Goal: Transaction & Acquisition: Register for event/course

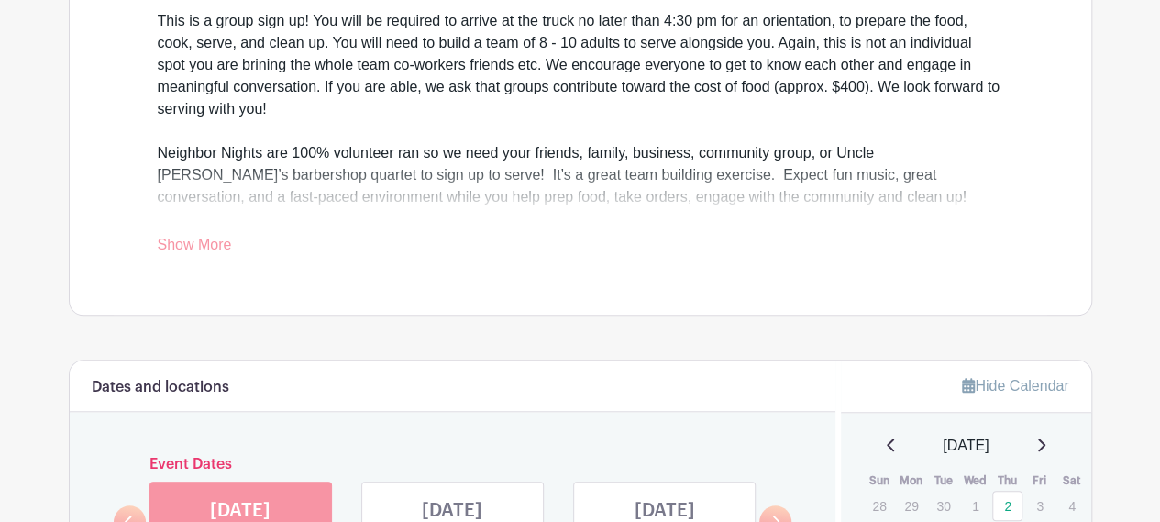
scroll to position [734, 0]
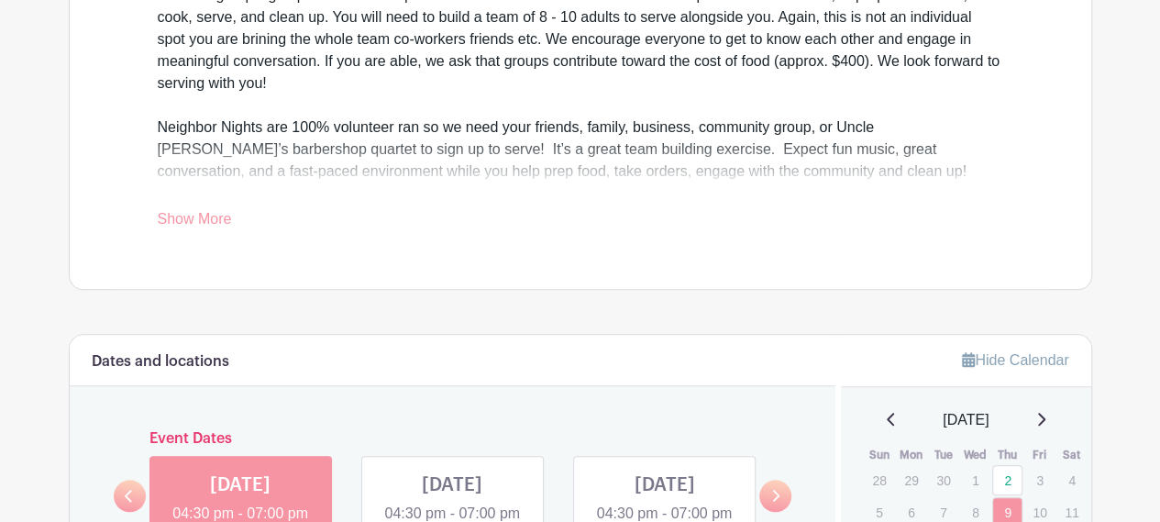
click at [198, 221] on link "Show More" at bounding box center [195, 222] width 74 height 23
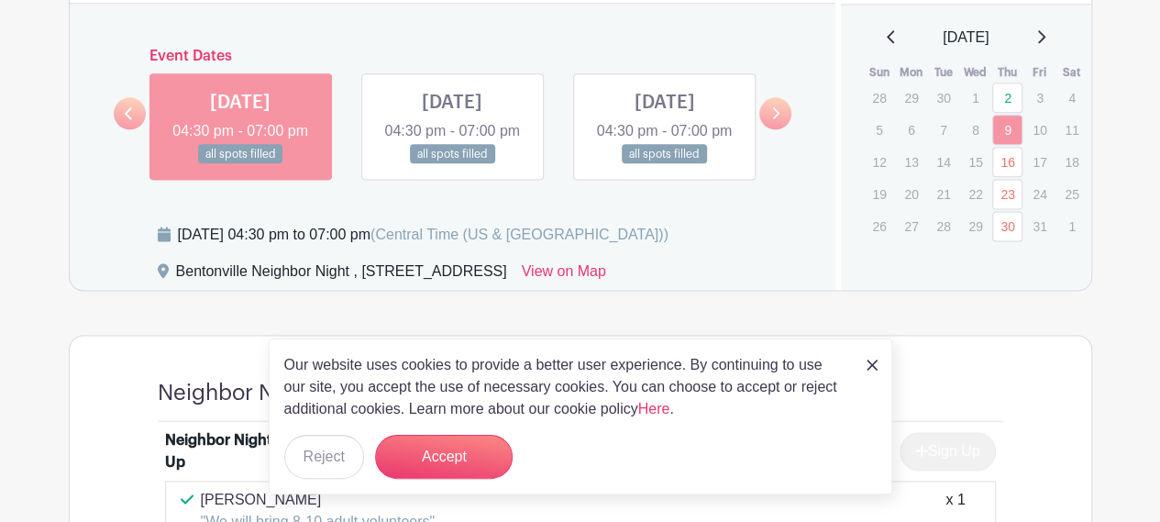
scroll to position [1192, 0]
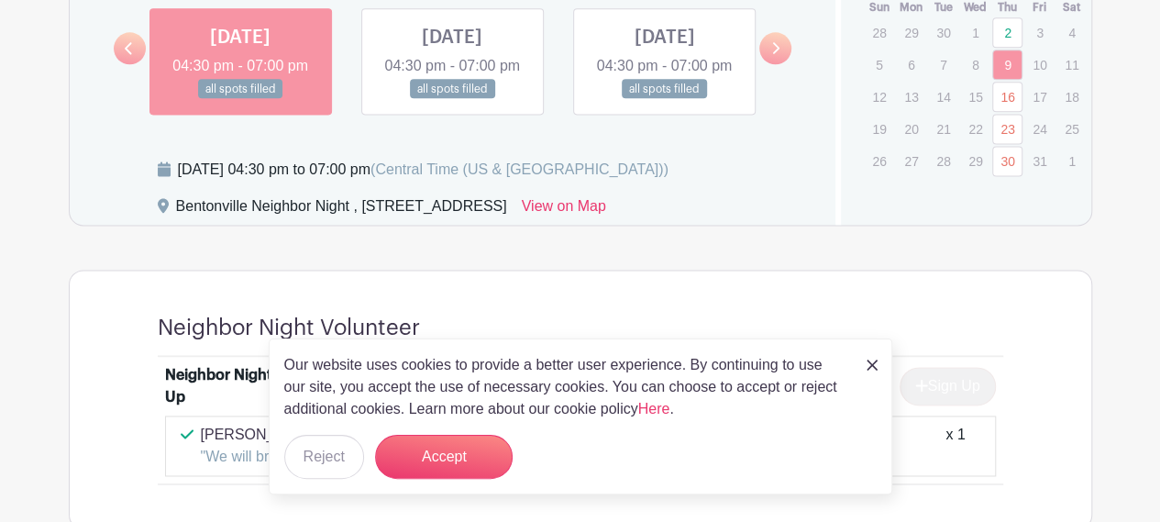
click at [759, 57] on div "THU Oct 23, 2025 04:30 pm - 07:00 pm all spots filled" at bounding box center [665, 61] width 212 height 106
click at [765, 52] on link at bounding box center [775, 48] width 32 height 32
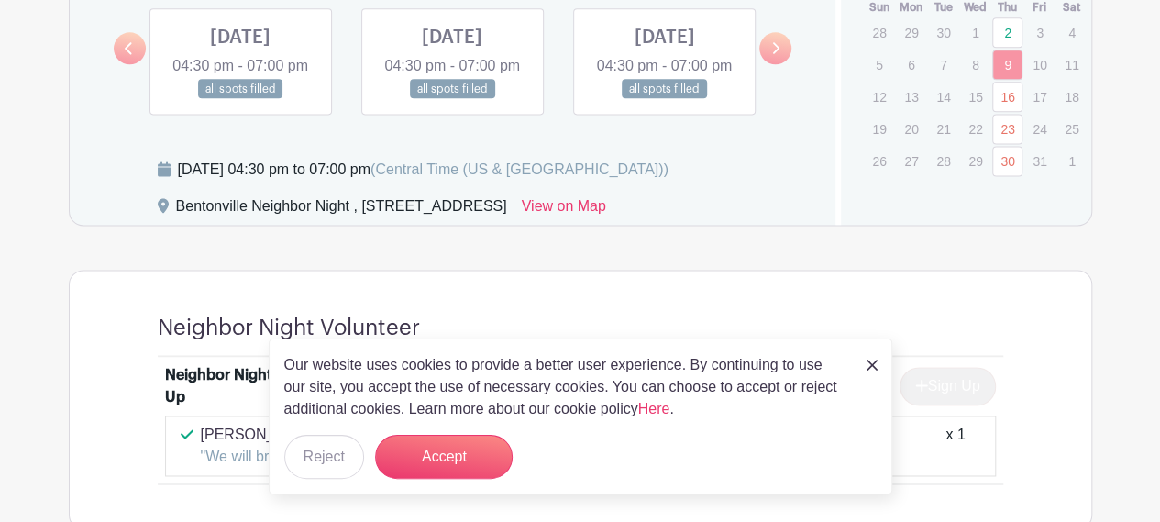
click at [765, 52] on link at bounding box center [775, 48] width 32 height 32
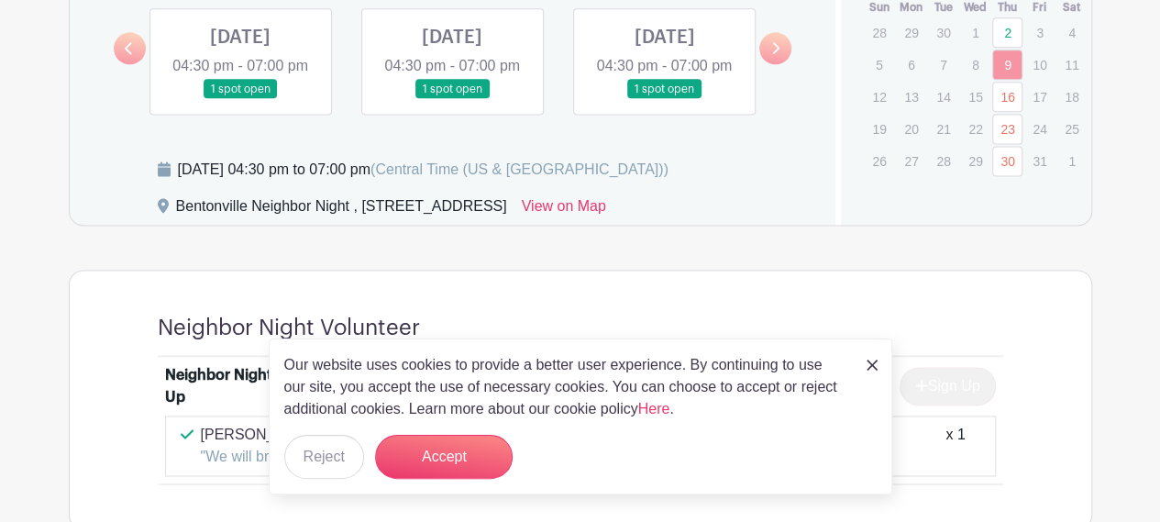
click at [765, 52] on link at bounding box center [775, 48] width 32 height 32
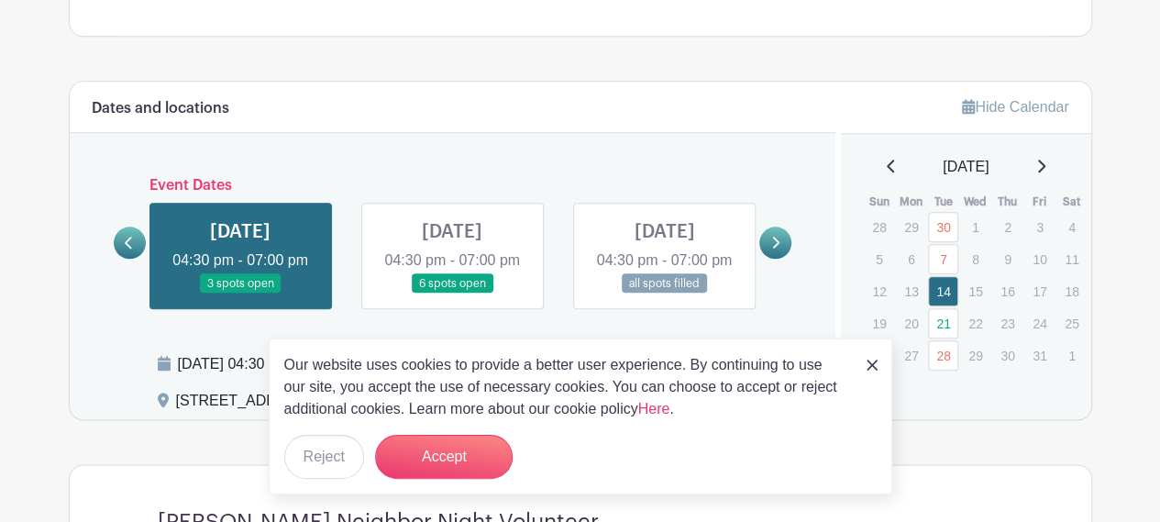
scroll to position [1009, 0]
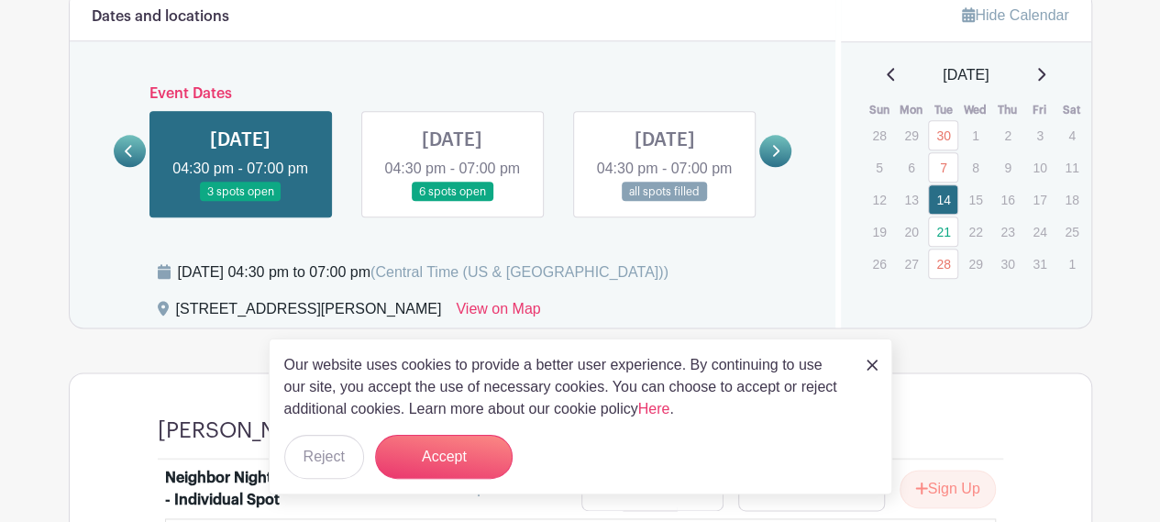
click at [452, 202] on link at bounding box center [452, 202] width 0 height 0
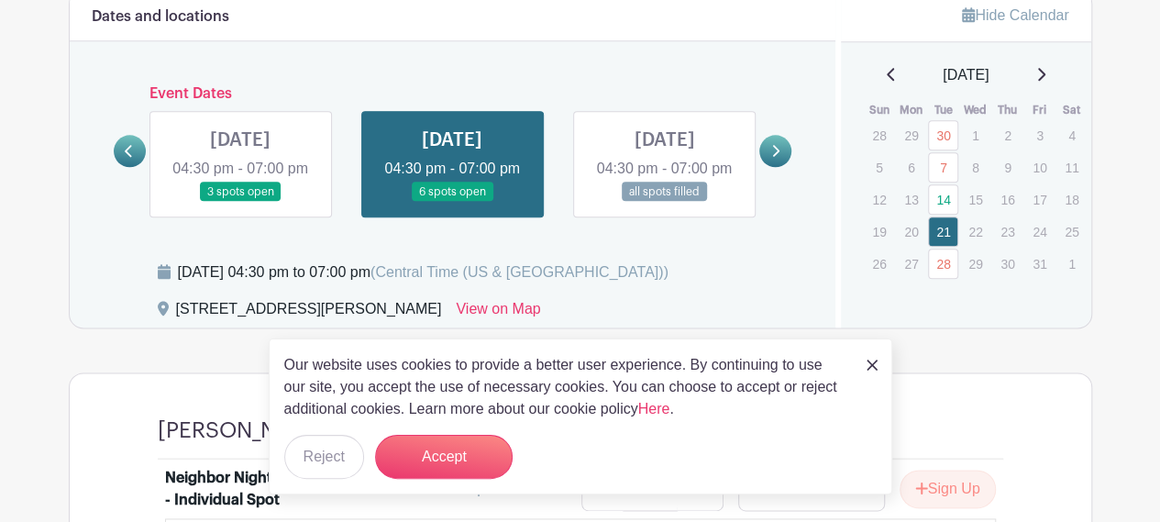
click at [871, 372] on link at bounding box center [872, 364] width 11 height 22
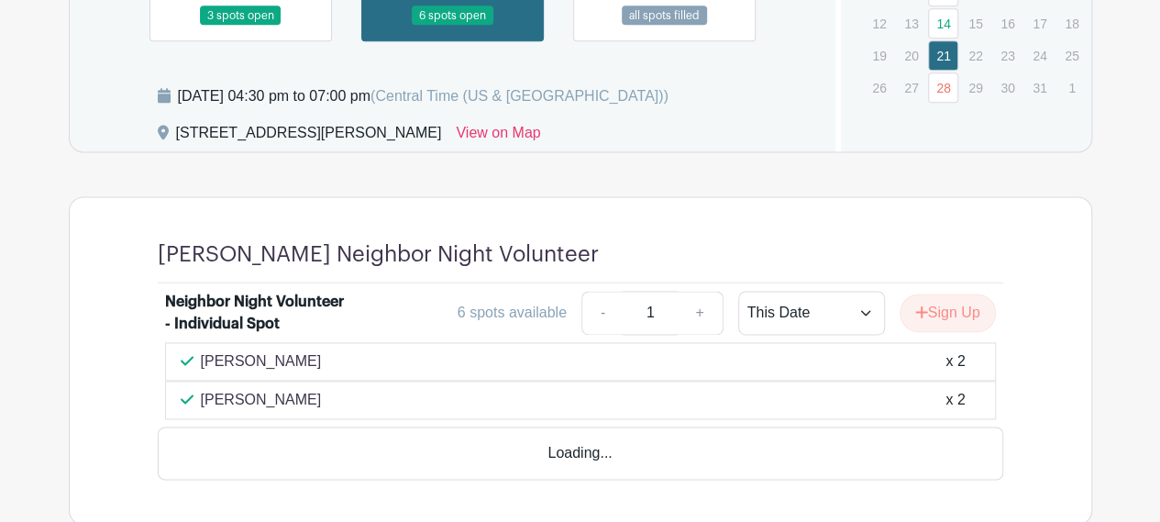
scroll to position [1192, 0]
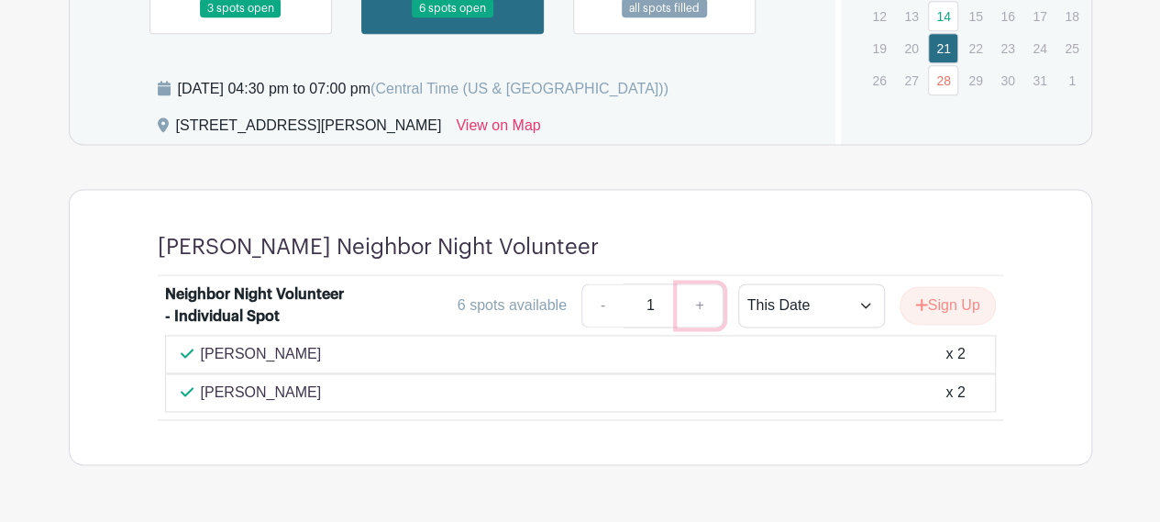
click at [700, 283] on link "+" at bounding box center [700, 305] width 46 height 44
type input "2"
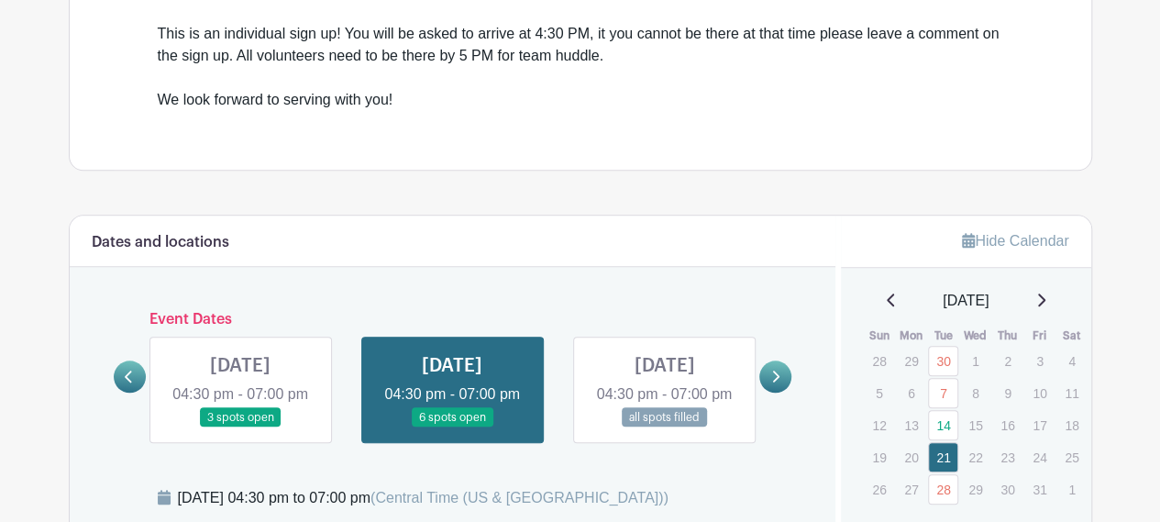
scroll to position [848, 0]
